Goal: Information Seeking & Learning: Learn about a topic

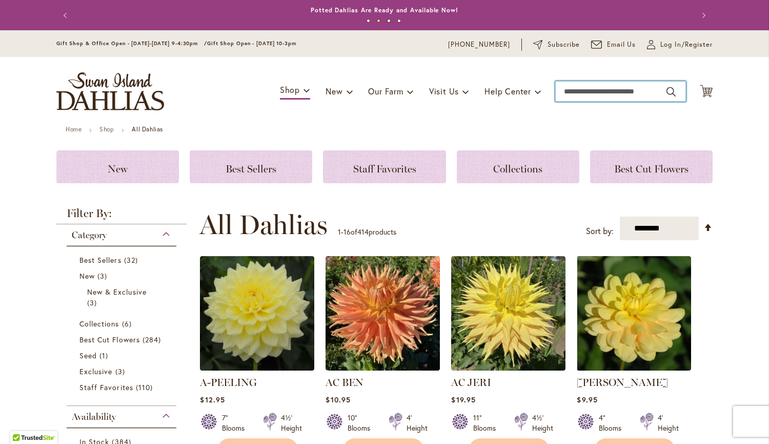
click at [609, 91] on input "Search" at bounding box center [620, 91] width 131 height 21
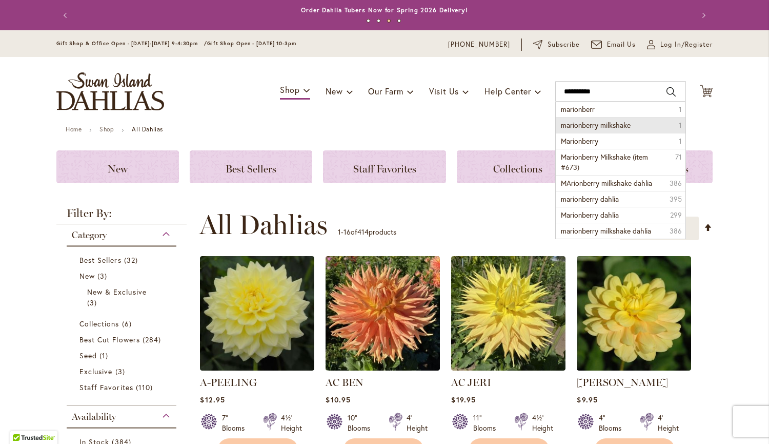
click at [617, 122] on span "marionberry milkshake" at bounding box center [596, 125] width 70 height 10
type input "**********"
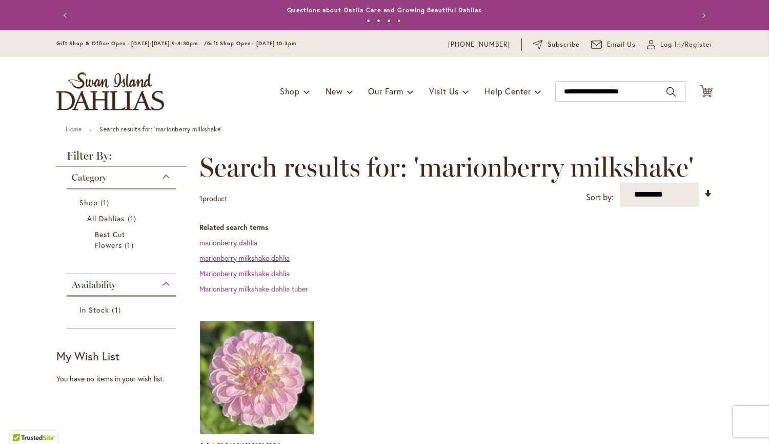
click at [271, 258] on link "marionberry milkshake dahlia" at bounding box center [244, 258] width 90 height 10
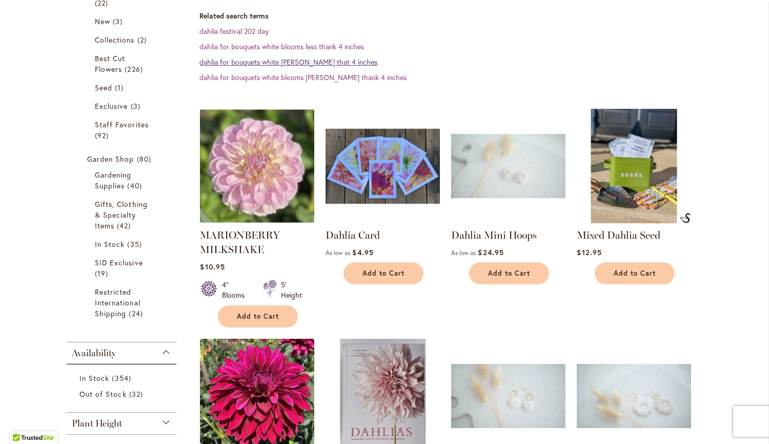
scroll to position [252, 0]
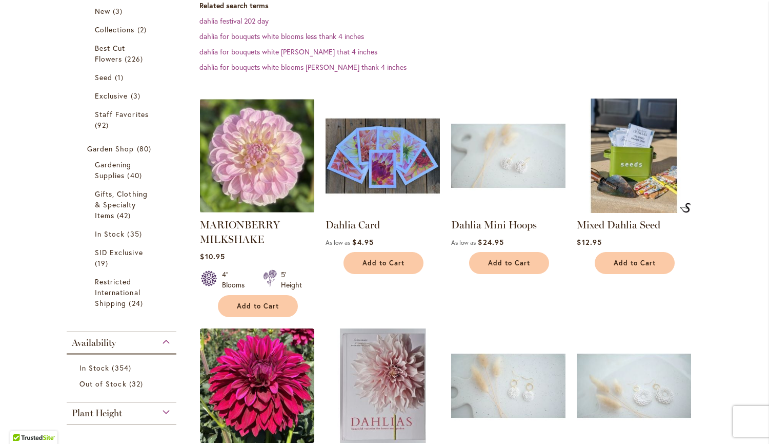
click at [230, 216] on div "MARIONBERRY MILKSHAKE Rating: 93% 2 Reviews $10.95 4" Blooms 5' Height Add to C…" at bounding box center [257, 204] width 114 height 213
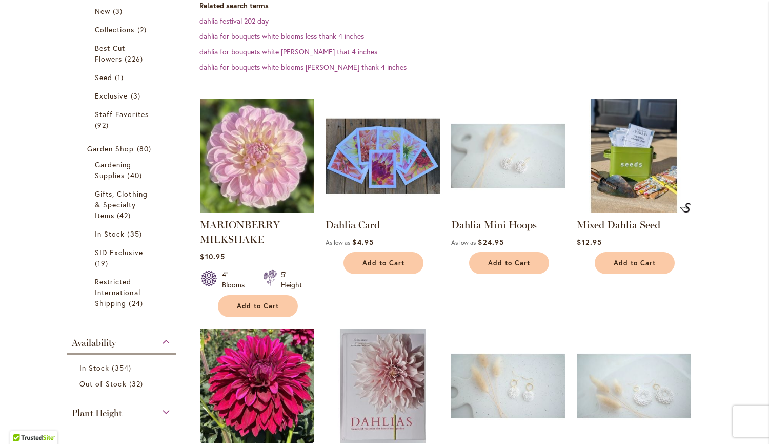
click at [247, 179] on img at bounding box center [257, 155] width 120 height 120
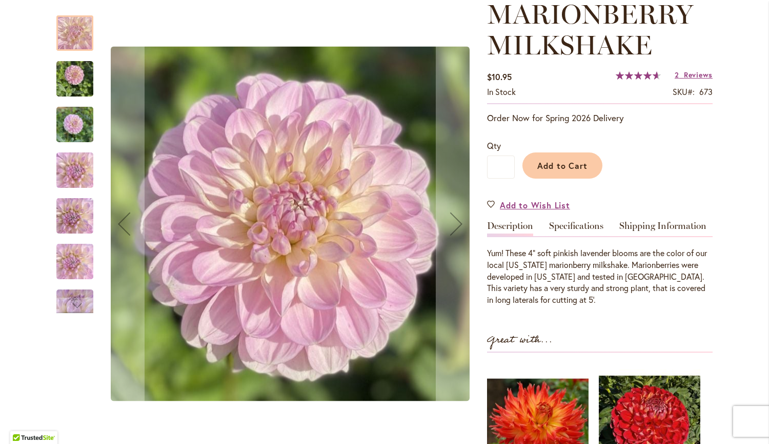
scroll to position [152, 0]
click at [66, 216] on img "MARIONBERRY MILKSHAKE" at bounding box center [74, 215] width 37 height 49
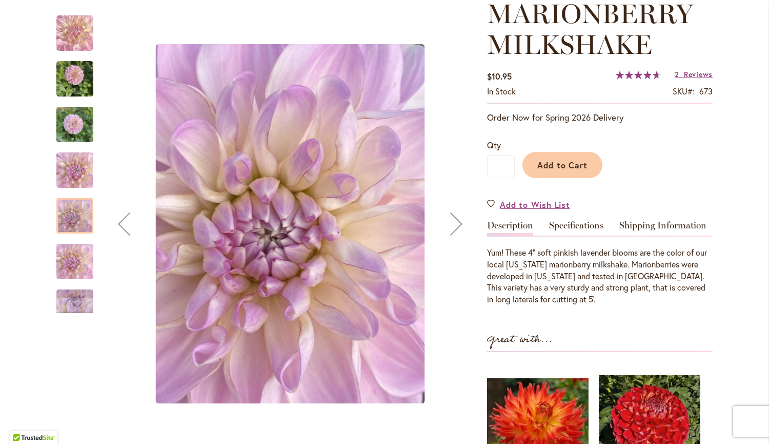
click at [68, 130] on img "MARIONBERRY MILKSHAKE" at bounding box center [74, 124] width 37 height 49
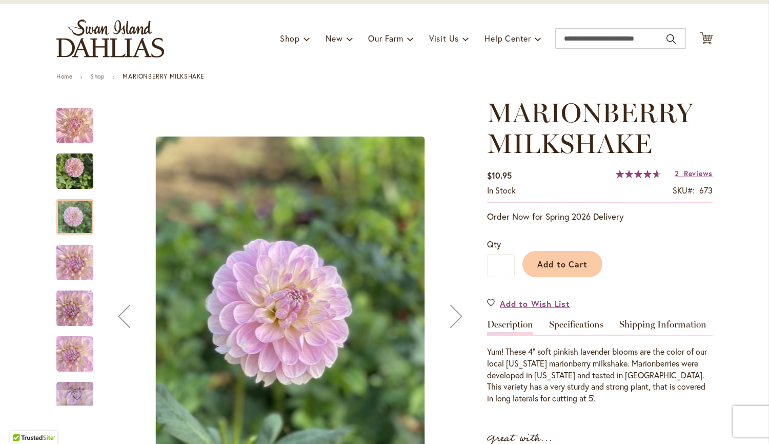
scroll to position [0, 0]
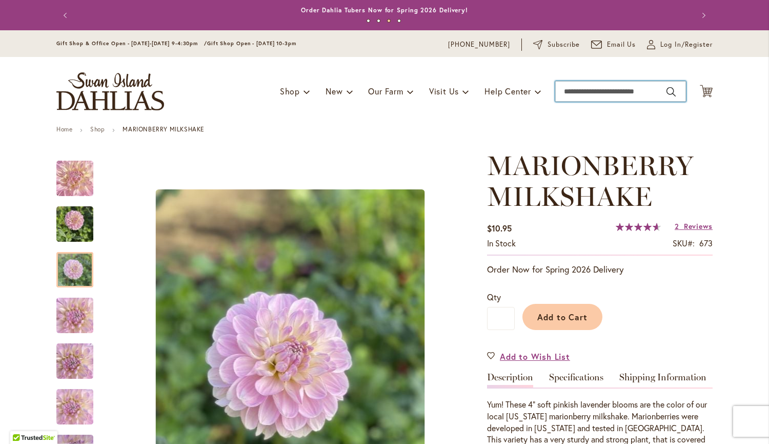
click at [570, 92] on input "Search" at bounding box center [620, 91] width 131 height 21
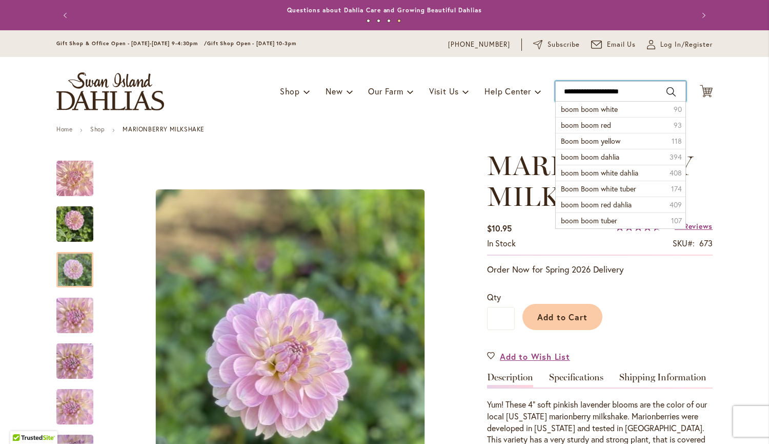
type input "**********"
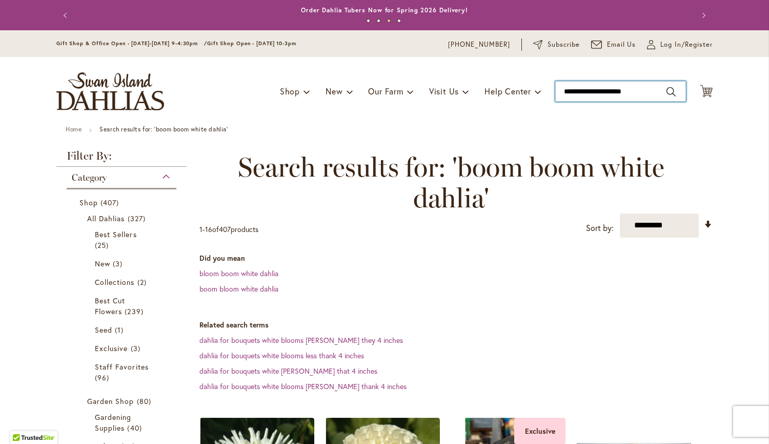
click at [654, 94] on input "**********" at bounding box center [620, 91] width 131 height 21
type input "*"
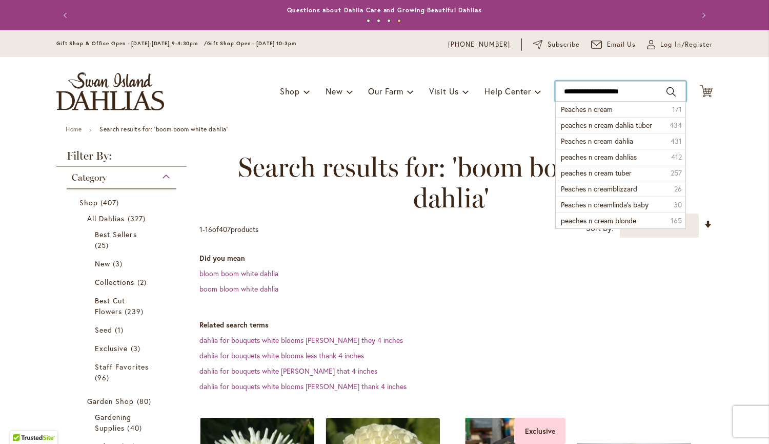
type input "**********"
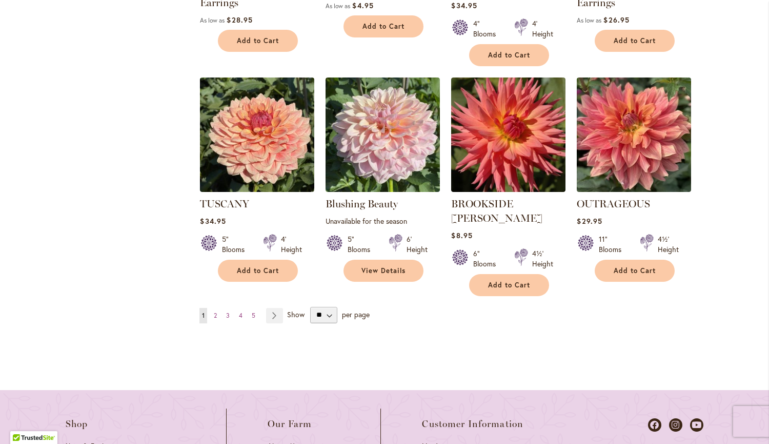
scroll to position [985, 0]
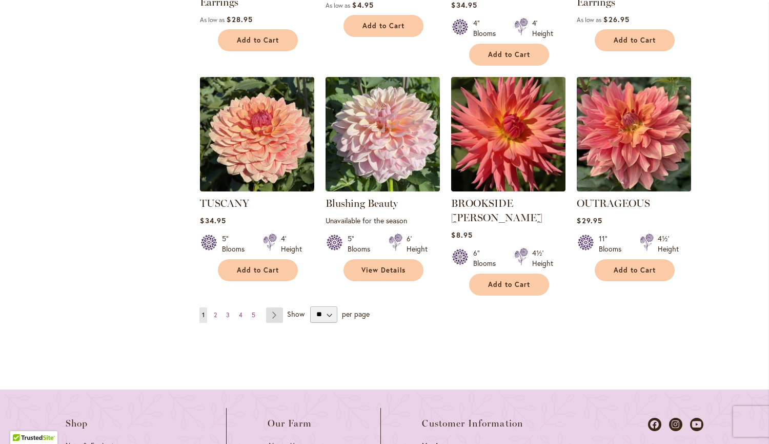
click at [273, 307] on link "Page Next" at bounding box center [274, 314] width 17 height 15
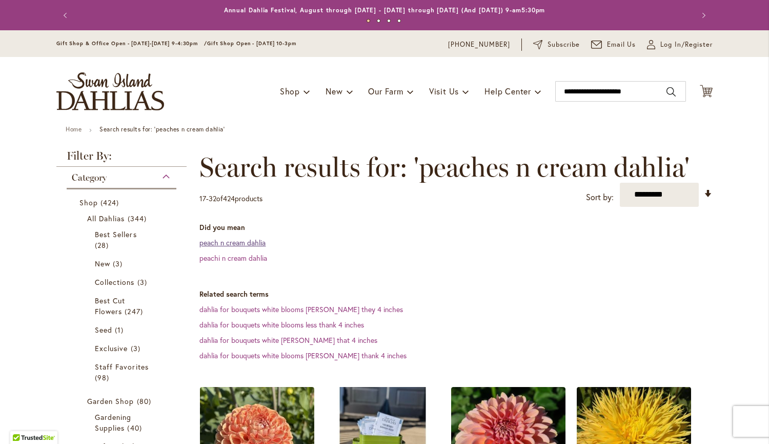
click at [233, 242] on link "peach n cream dahlia" at bounding box center [232, 242] width 66 height 10
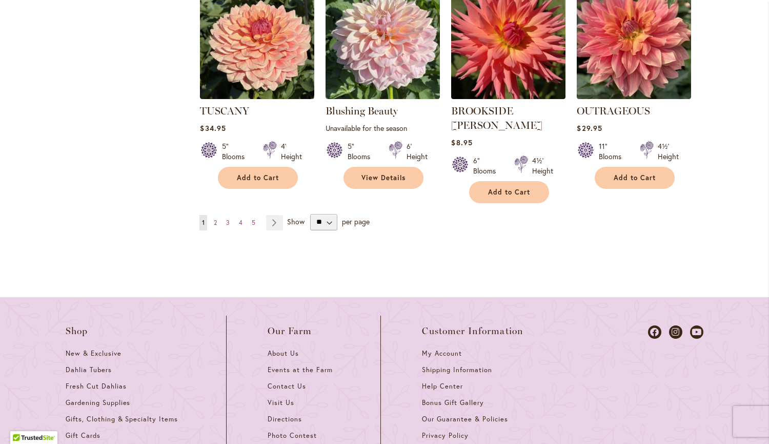
scroll to position [999, 0]
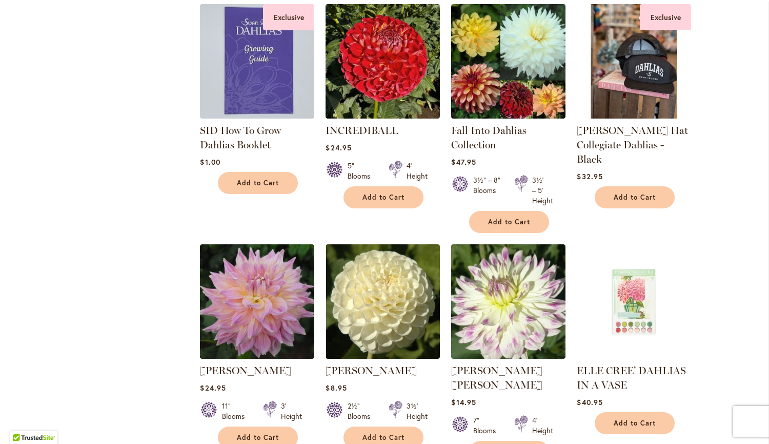
scroll to position [999, 0]
